Goal: Transaction & Acquisition: Purchase product/service

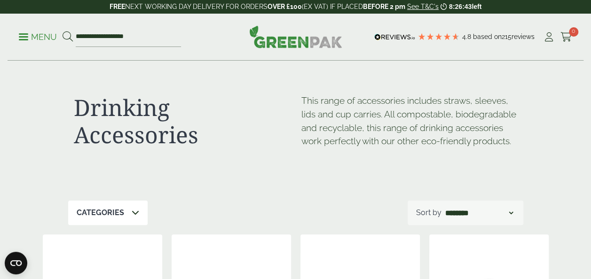
click at [44, 36] on p "Menu" at bounding box center [38, 36] width 38 height 11
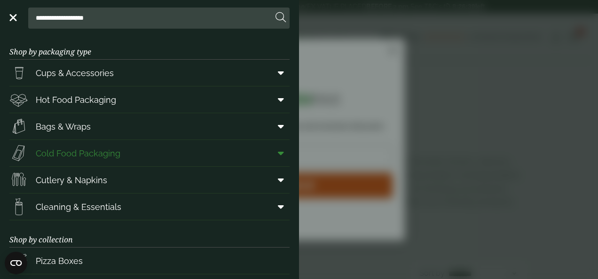
click at [238, 151] on link "Cold Food Packaging" at bounding box center [149, 153] width 280 height 26
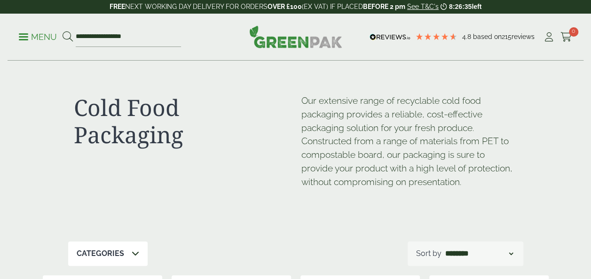
scroll to position [117, 0]
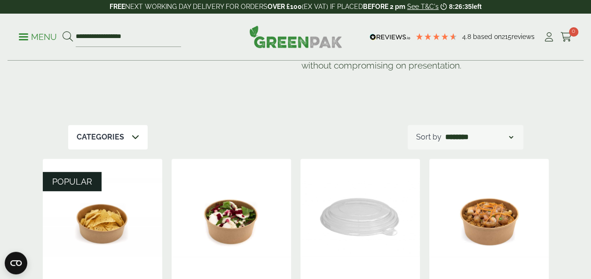
click at [139, 140] on div "Categories" at bounding box center [107, 137] width 79 height 24
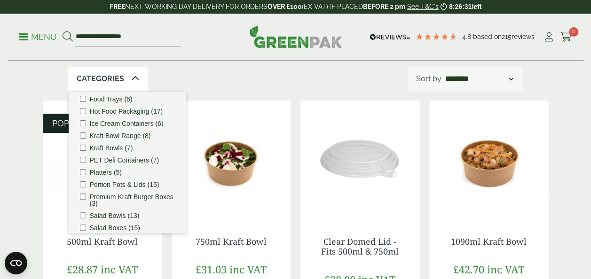
scroll to position [120, 0]
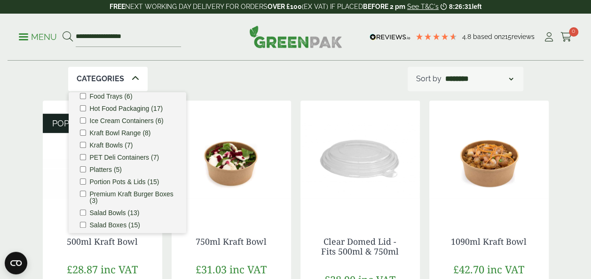
click at [143, 124] on label "Ice Cream Containers (6)" at bounding box center [127, 120] width 74 height 7
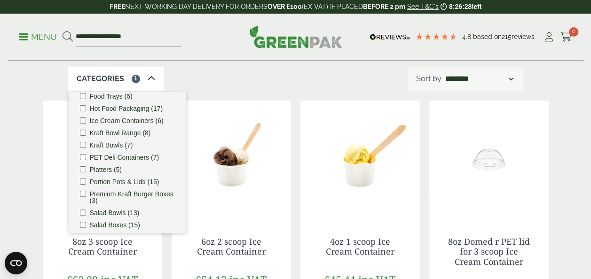
click at [237, 90] on div "Categories 1 Bagasse (1) Baguette Trays (2) Cafe. (3) Carry Packs (7) Cold Food…" at bounding box center [295, 79] width 455 height 24
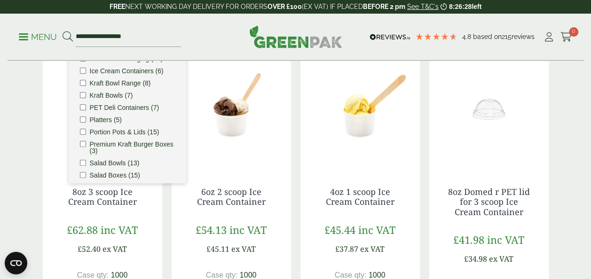
scroll to position [241, 0]
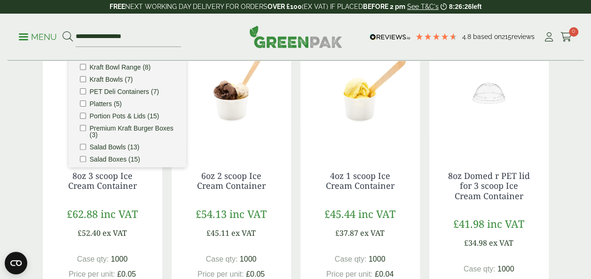
click at [536, 196] on div "8oz Domed r PET lid for 3 scoop Ice Cream Container £41.98 inc VAT £34.98 ex VA…" at bounding box center [488, 249] width 119 height 195
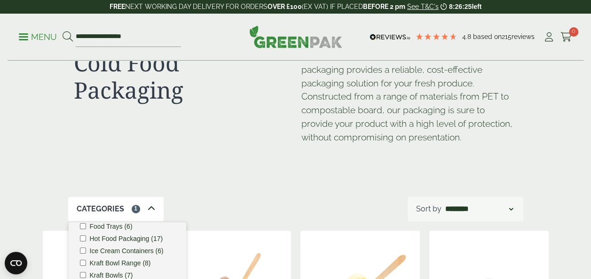
scroll to position [6, 0]
